Goal: Task Accomplishment & Management: Use online tool/utility

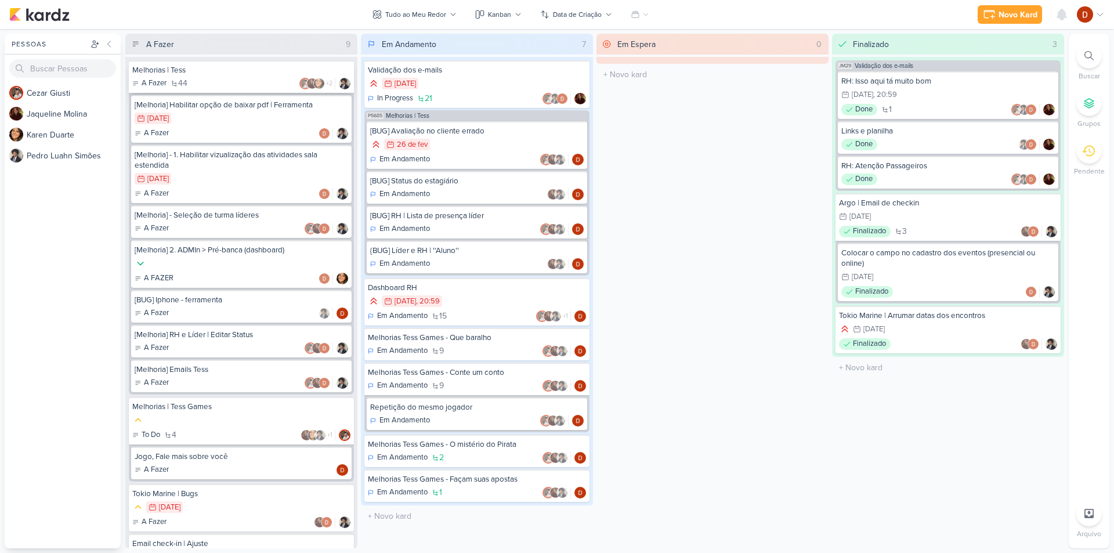
click at [263, 90] on div "Melhorias | Tess A Fazer 44 +2" at bounding box center [241, 76] width 225 height 32
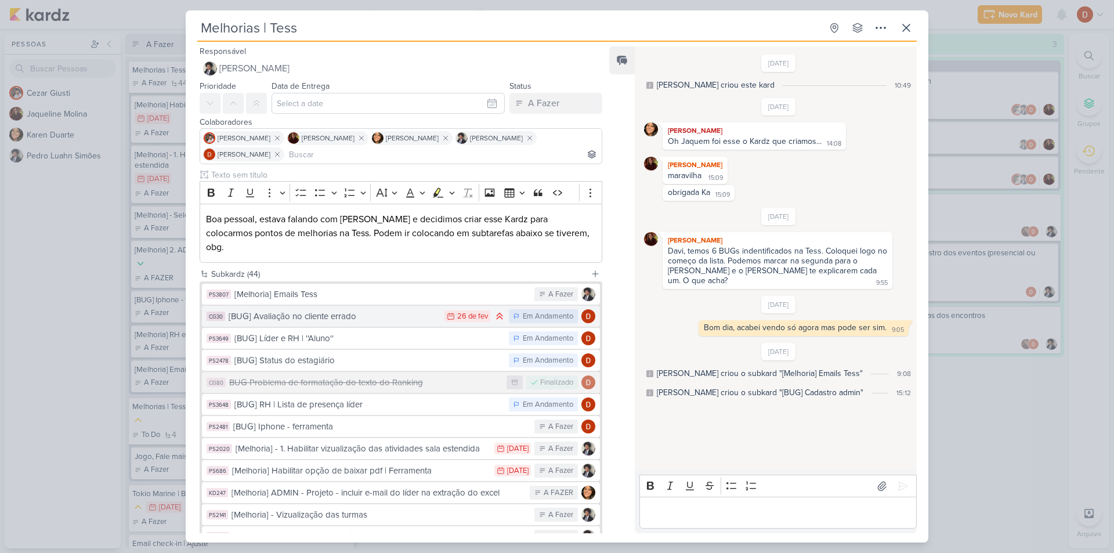
click at [318, 312] on button "CG30 [BUG] Avaliação no cliente errado 26/2 [DATE] Em Andamento" at bounding box center [401, 316] width 398 height 21
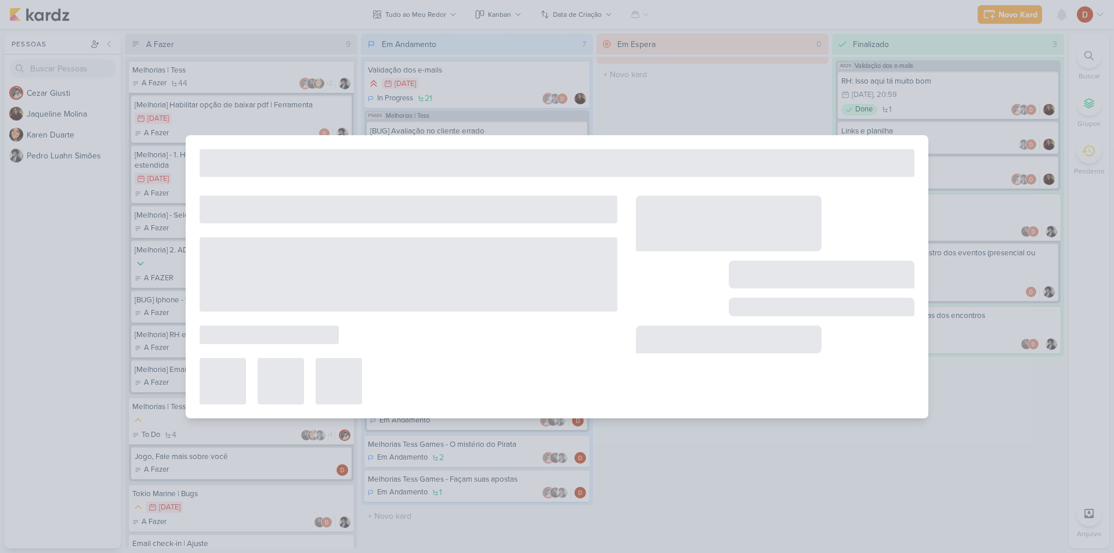
type input "[BUG] Avaliação no cliente errado"
type input "[DATE] 23:59"
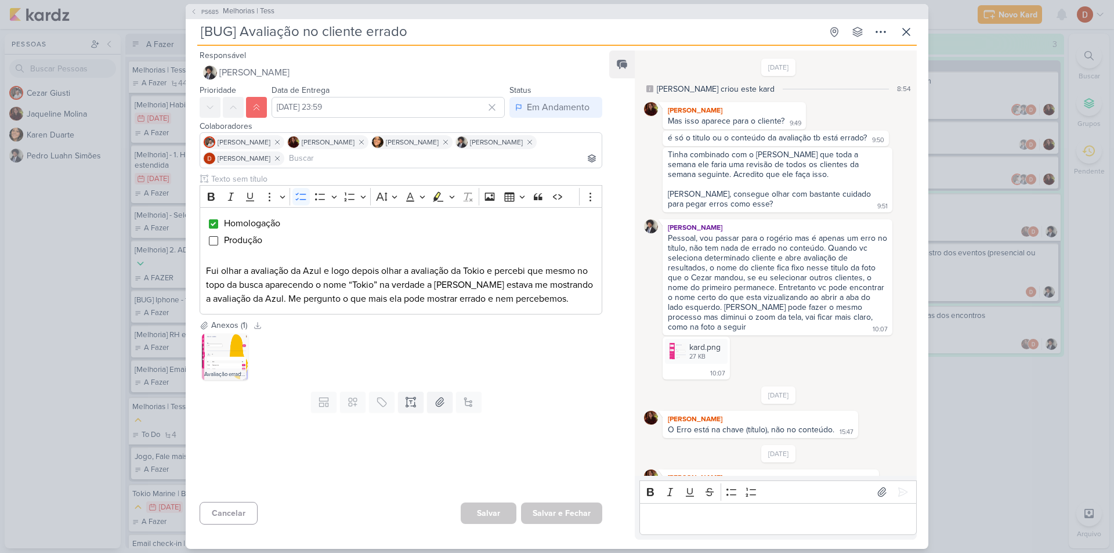
scroll to position [340, 0]
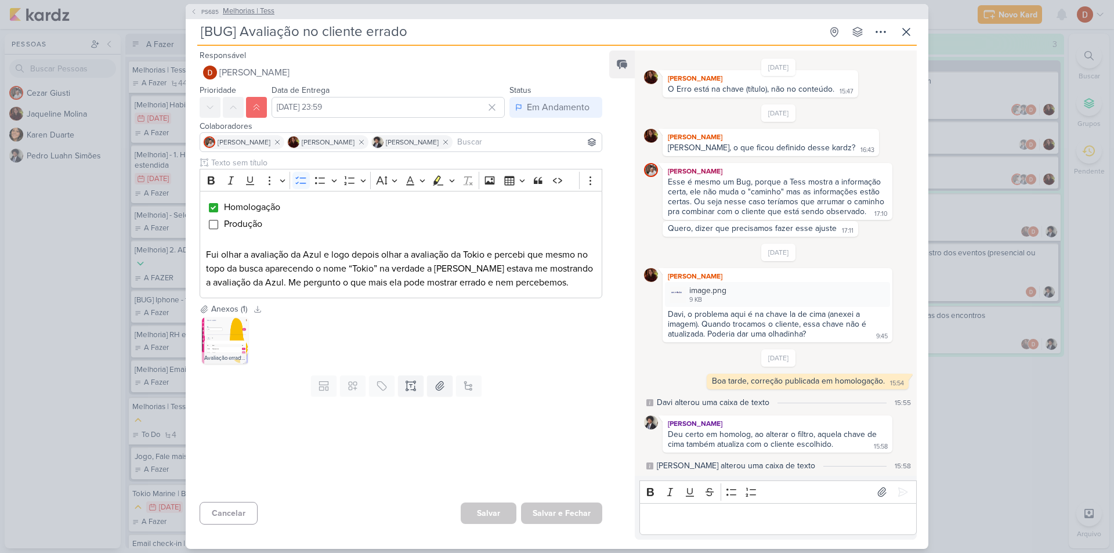
click at [196, 13] on icon at bounding box center [193, 11] width 7 height 7
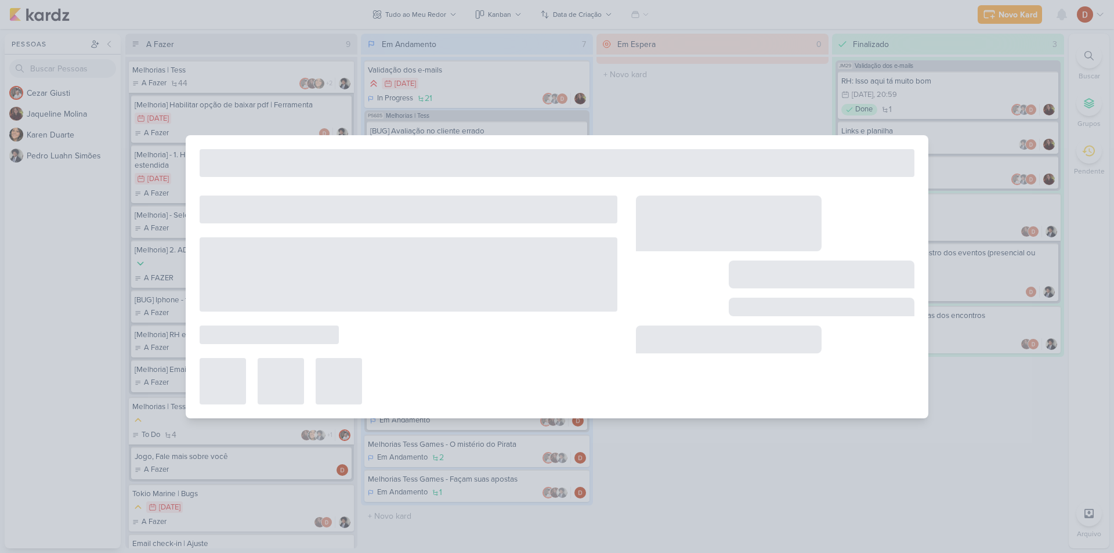
type input "Melhorias | Tess"
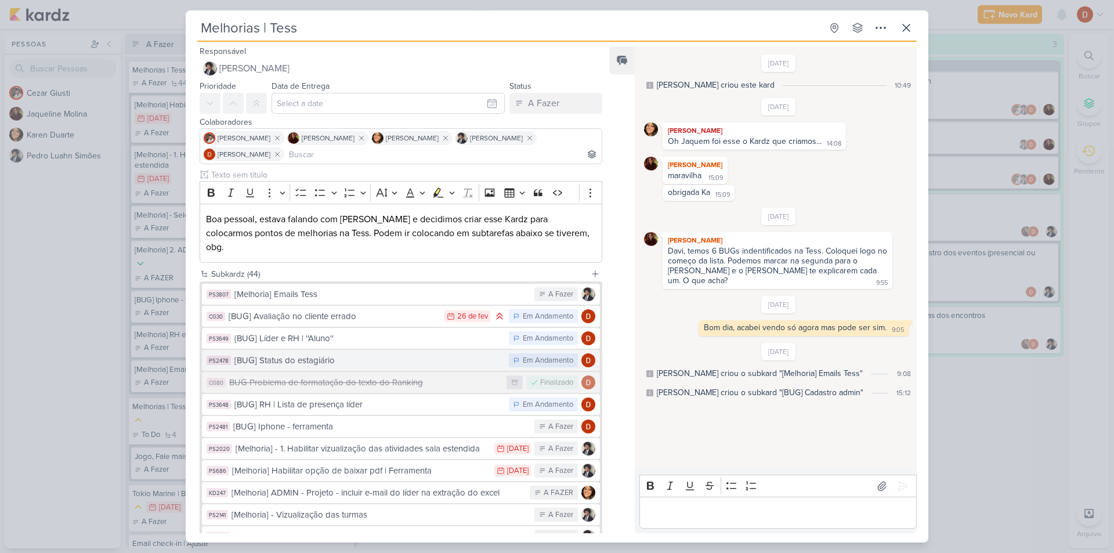
click at [306, 350] on button "PS2478 [BUG] Status do estagiário Em Andamento" at bounding box center [401, 360] width 398 height 21
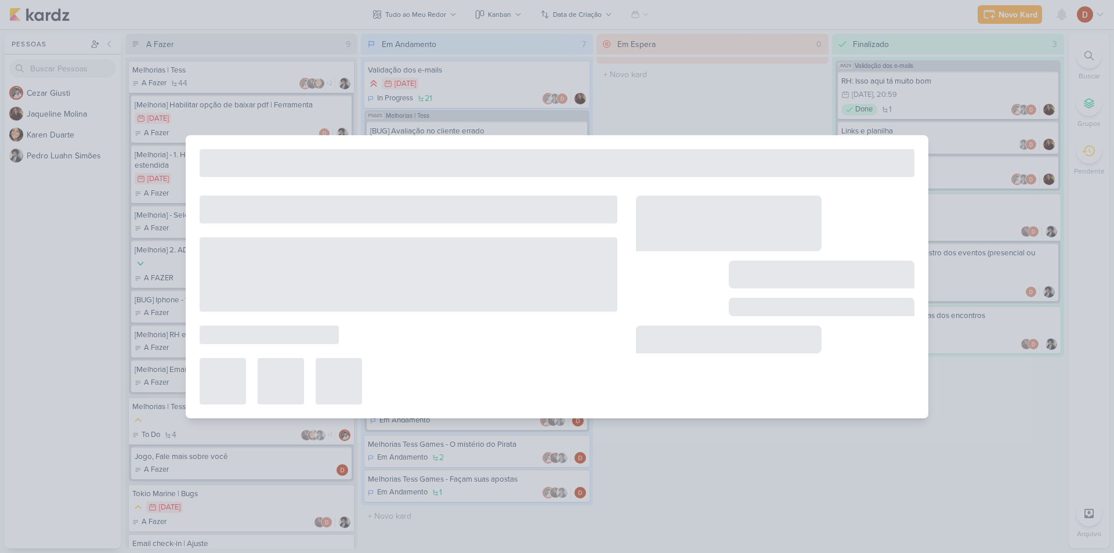
type input "[BUG] Status do estagiário"
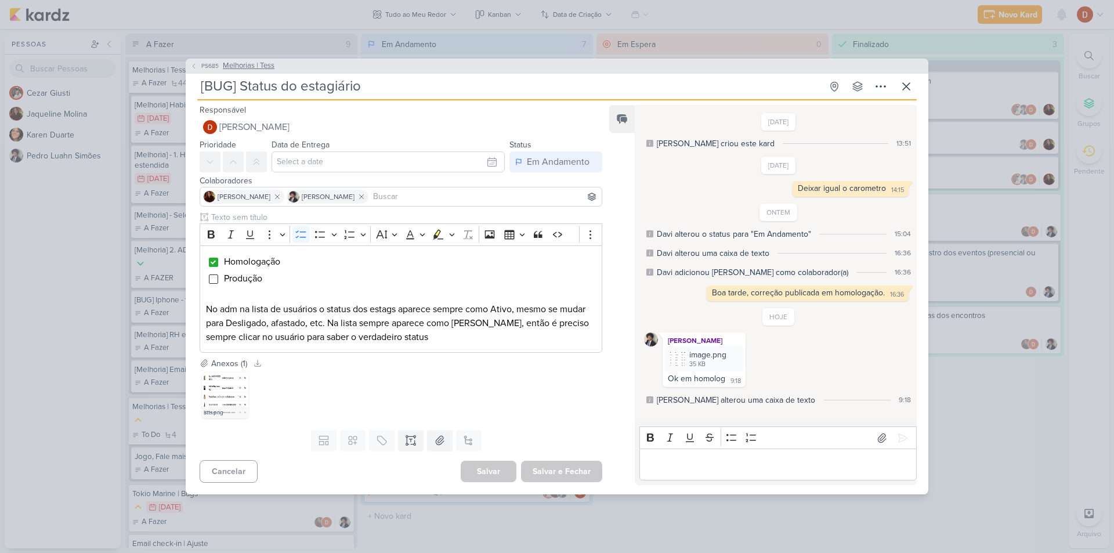
click at [197, 66] on button "PS685 Melhorias | Tess" at bounding box center [232, 66] width 84 height 12
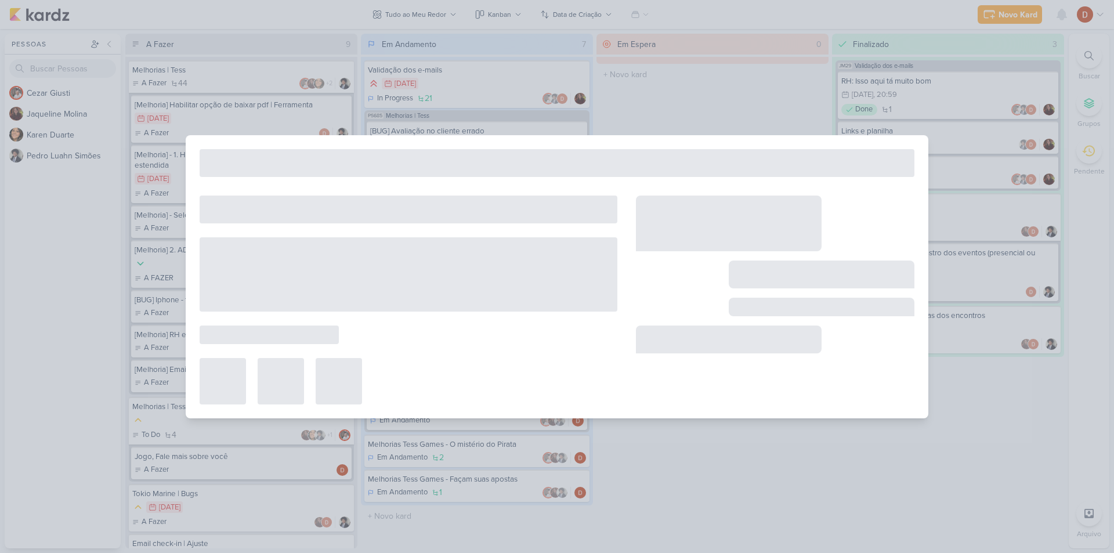
type input "Melhorias | Tess"
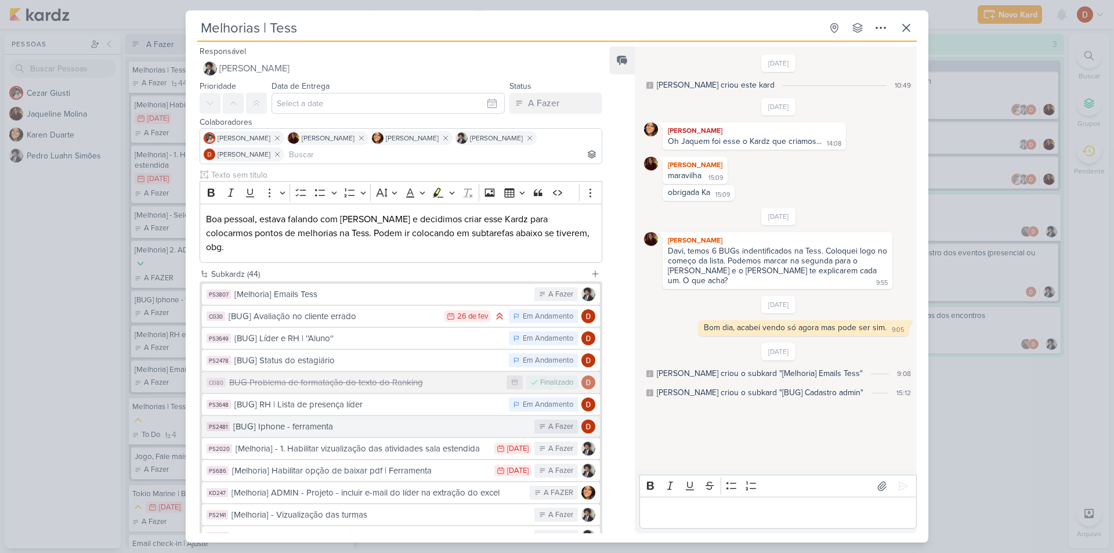
scroll to position [58, 0]
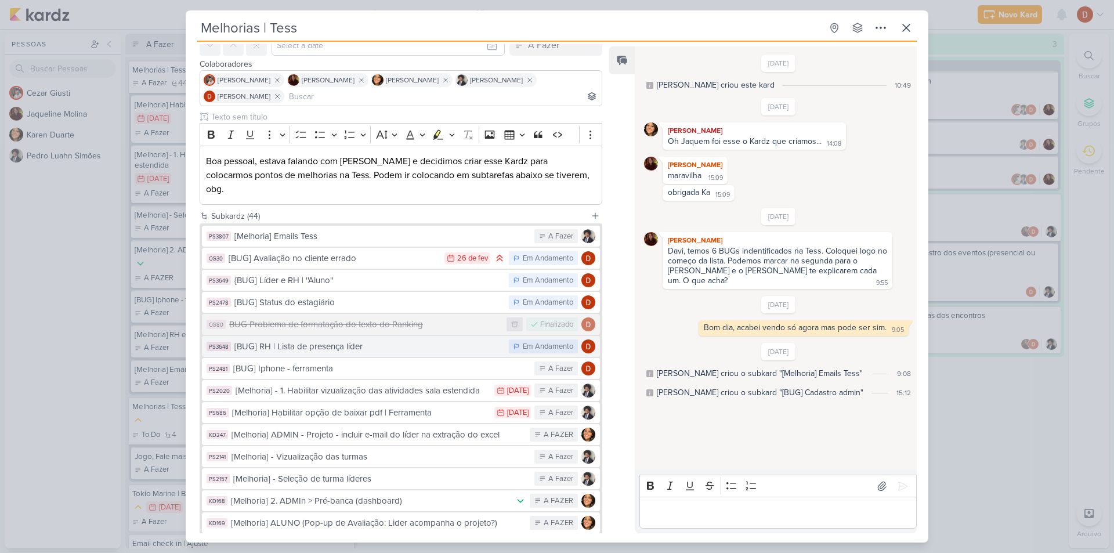
click at [307, 340] on div "[BUG] RH | Lista de presença líder" at bounding box center [368, 346] width 269 height 13
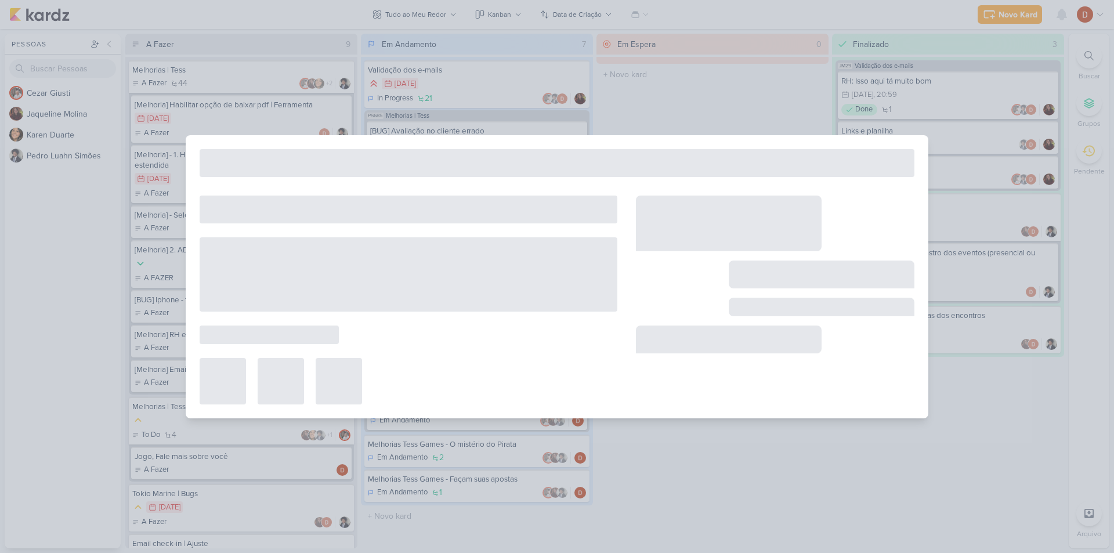
type input "[BUG] RH | Lista de presença líder"
